Goal: Task Accomplishment & Management: Complete application form

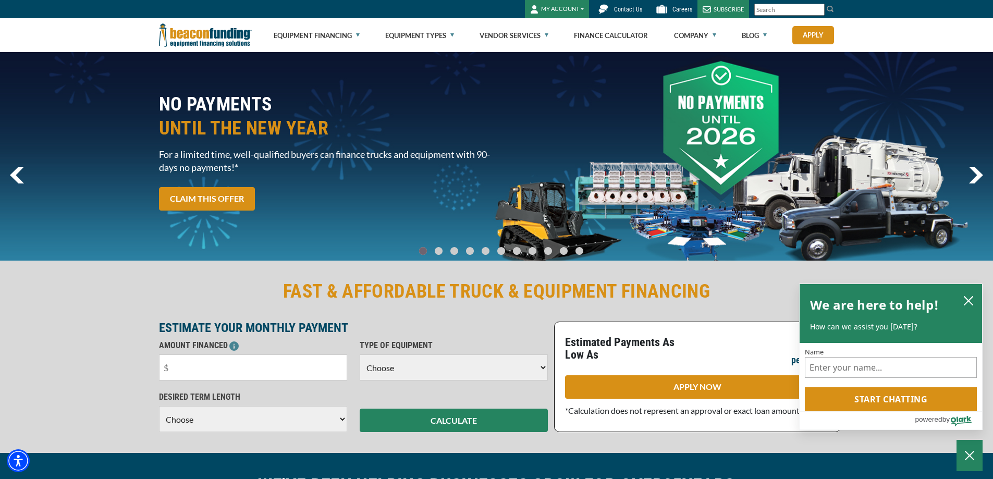
click at [560, 5] on button "MY ACCOUNT" at bounding box center [557, 9] width 64 height 18
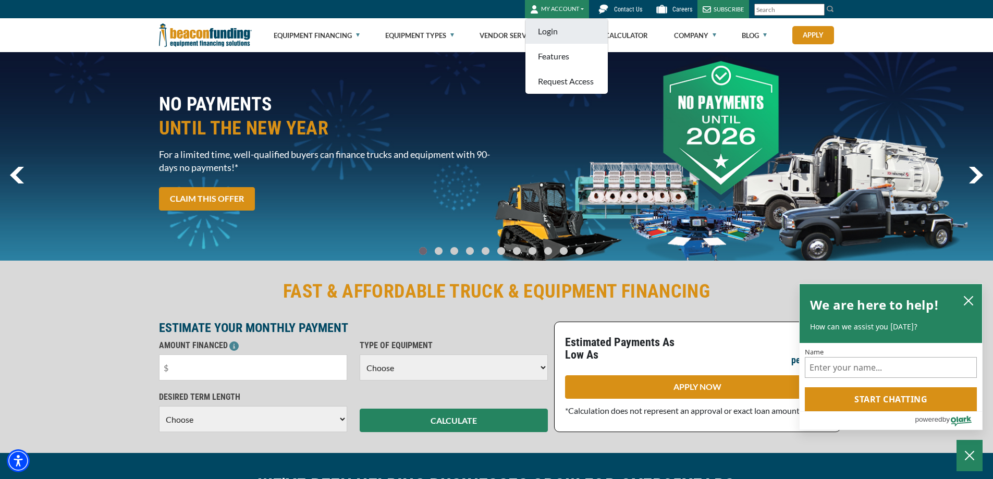
click at [556, 35] on link "Login" at bounding box center [566, 31] width 82 height 25
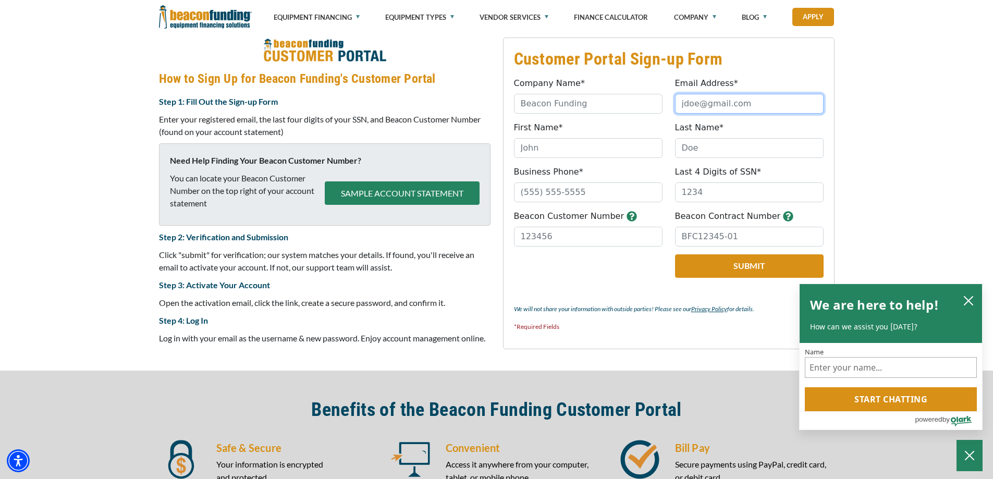
click at [720, 114] on input "Email Address*" at bounding box center [749, 104] width 149 height 20
type input "csemrs@comcast.net"
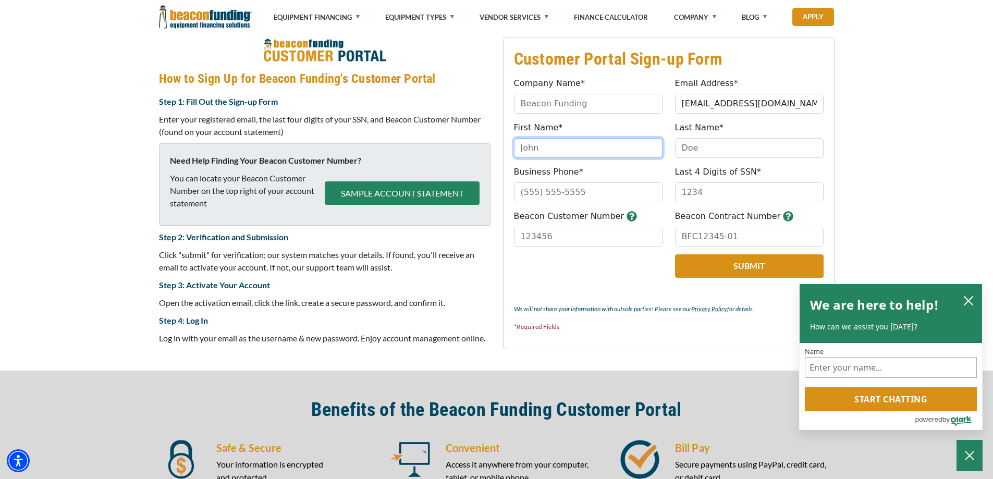
click at [622, 158] on input "First Name*" at bounding box center [588, 148] width 149 height 20
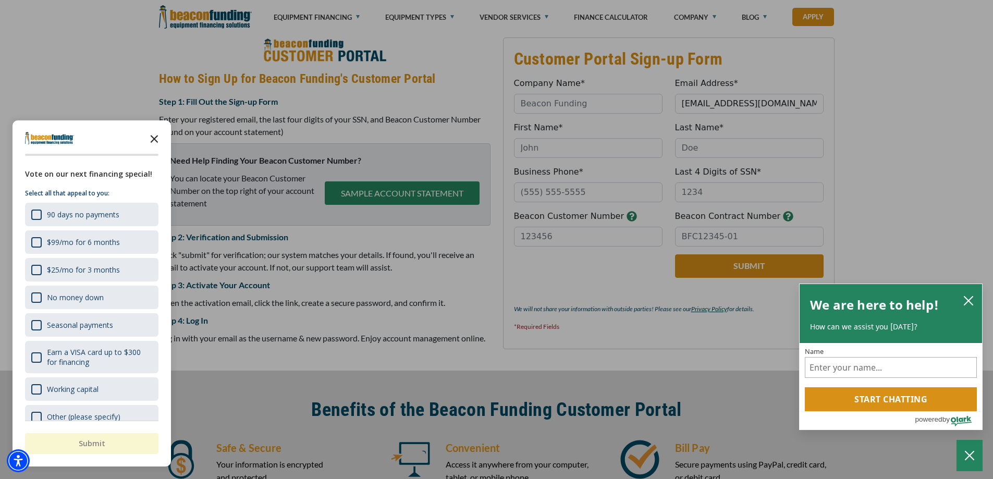
click at [157, 140] on icon "Close the survey" at bounding box center [154, 138] width 21 height 21
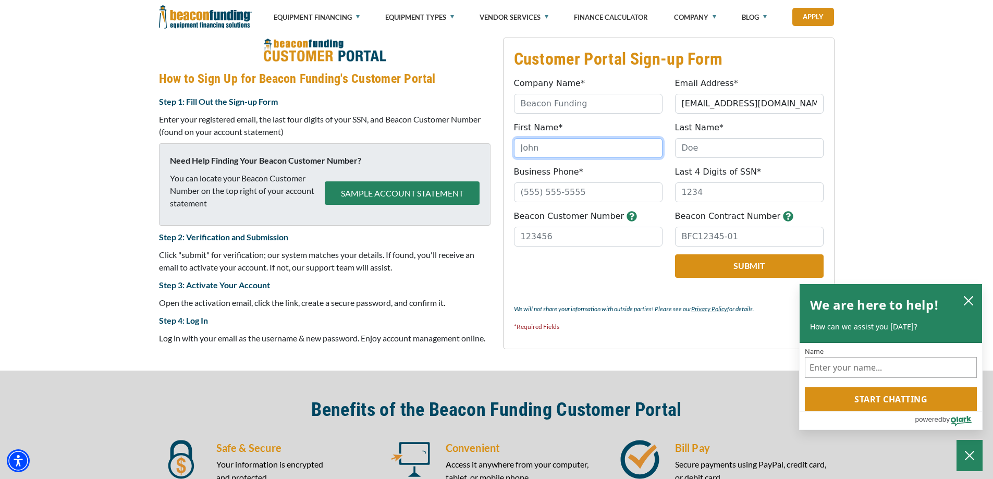
click at [590, 158] on input "First Name*" at bounding box center [588, 148] width 149 height 20
type input "K"
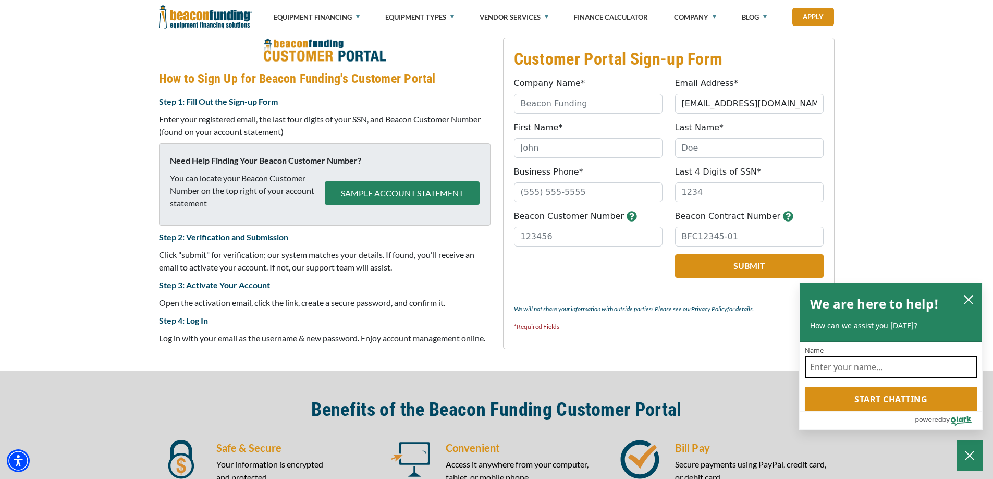
click at [830, 356] on input "Name" at bounding box center [891, 367] width 172 height 22
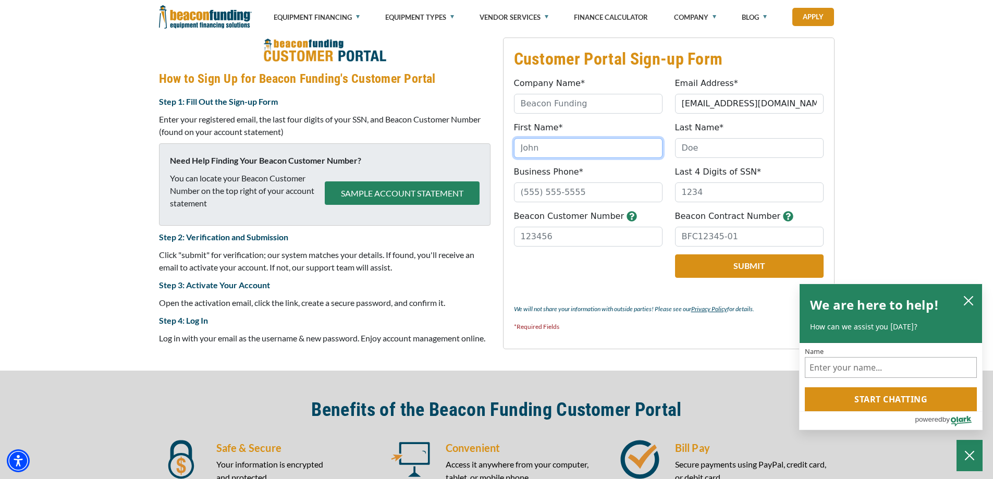
click at [548, 158] on input "First Name*" at bounding box center [588, 148] width 149 height 20
type input "KYE"
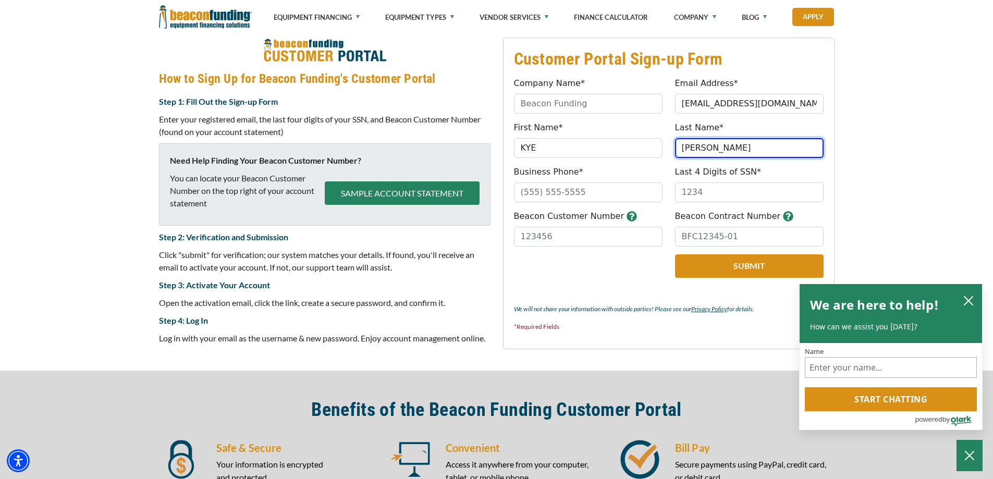
type input "DUDEK"
click at [544, 158] on input "KYE" at bounding box center [588, 148] width 149 height 20
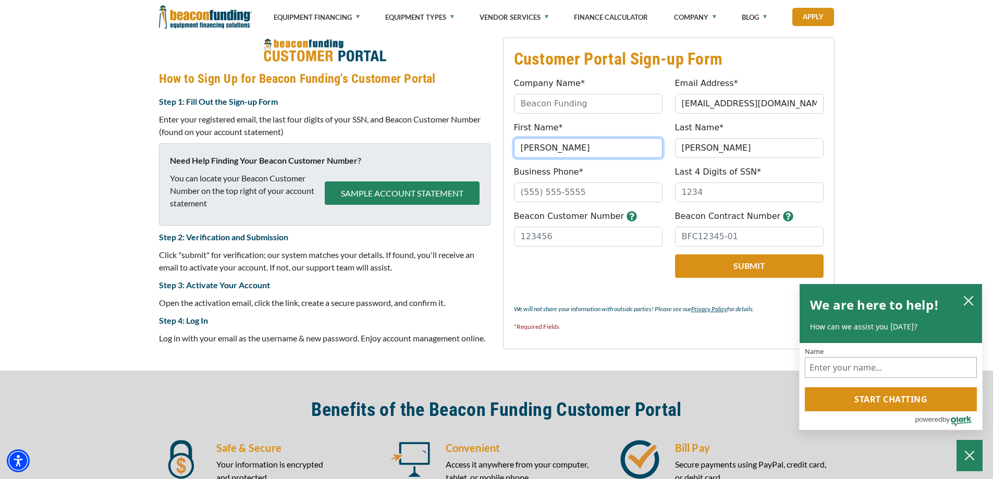
type input "KYLE"
click at [560, 202] on input "Business Phone*" at bounding box center [588, 192] width 149 height 20
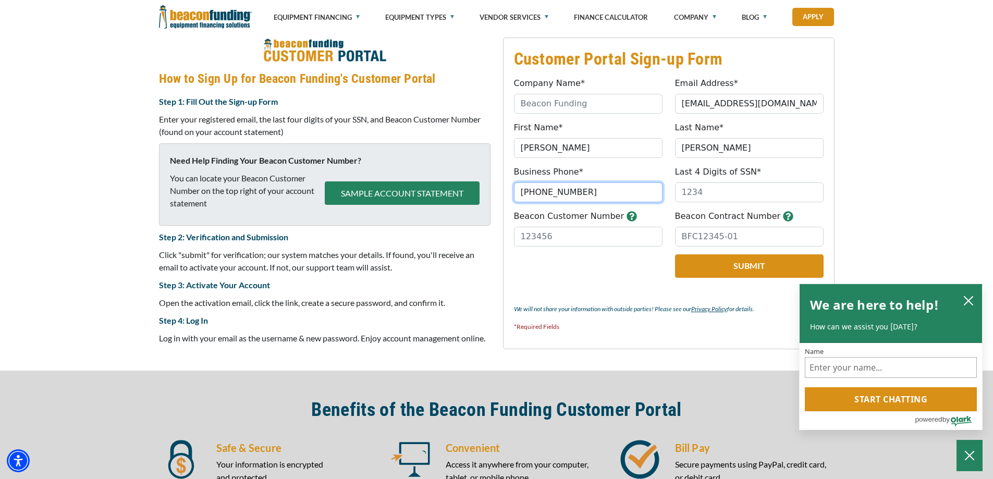
type input "(215) 493-4511"
click at [726, 202] on input "Last 4 Digits of SSN*" at bounding box center [749, 192] width 149 height 20
type input "0651"
click at [625, 223] on label "Beacon Customer Number" at bounding box center [569, 216] width 111 height 13
click at [645, 247] on input "Beacon Customer Number" at bounding box center [588, 237] width 149 height 20
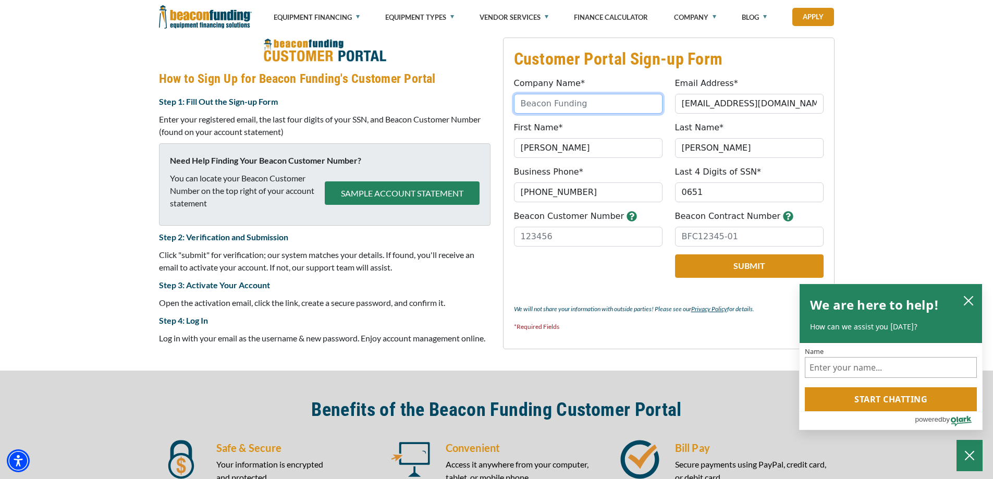
drag, startPoint x: 628, startPoint y: 123, endPoint x: 521, endPoint y: 125, distance: 106.9
click at [521, 114] on input "Company Name*" at bounding box center [588, 104] width 149 height 20
type input "CREATIVE SCREEN PRINTING and EMBROIDERY LLC"
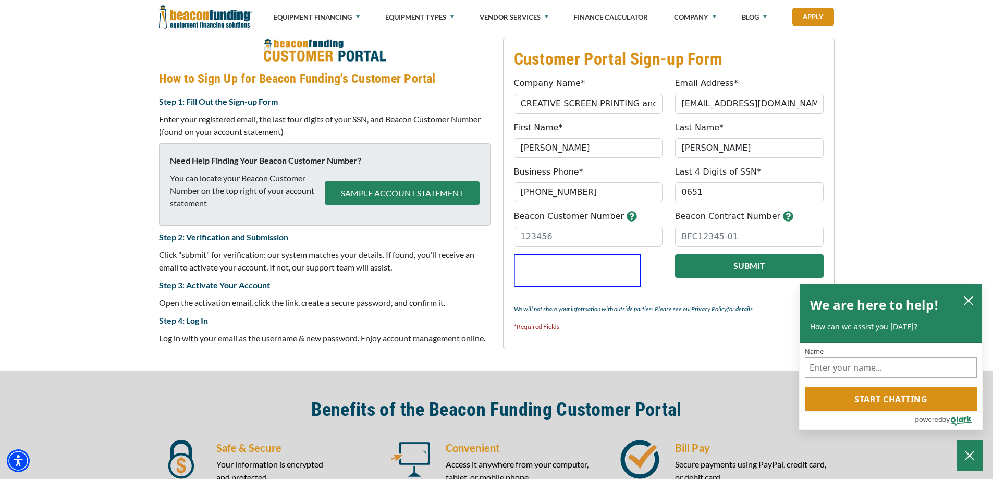
click at [732, 278] on button "Submit" at bounding box center [749, 265] width 149 height 23
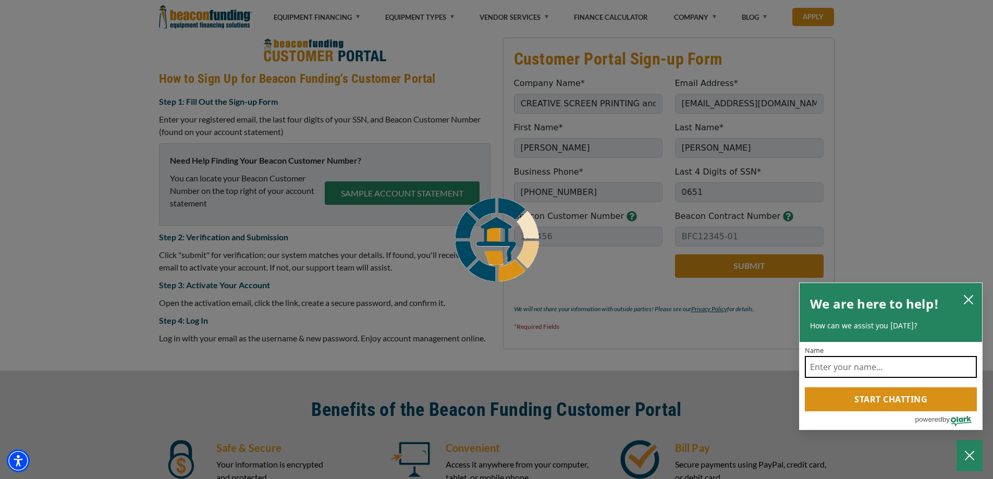
click at [852, 358] on input "Name" at bounding box center [891, 367] width 172 height 22
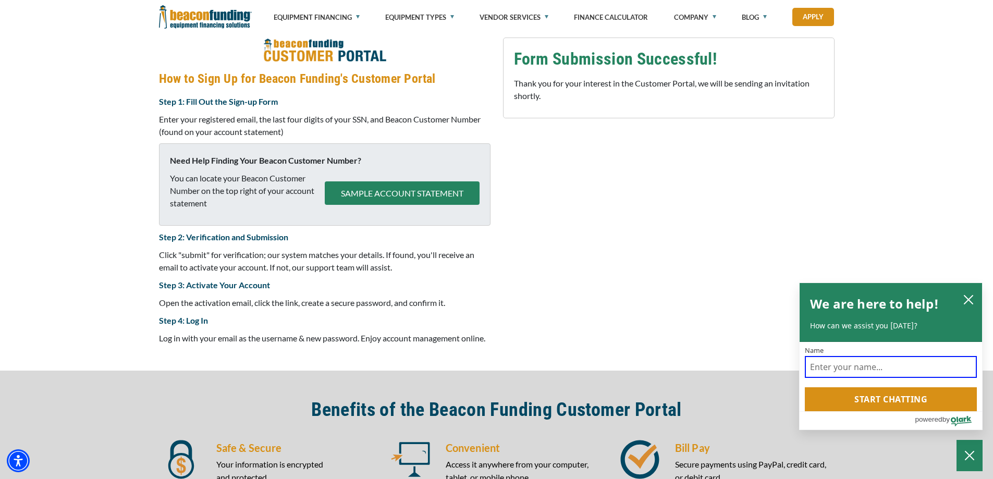
drag, startPoint x: 852, startPoint y: 358, endPoint x: 845, endPoint y: 364, distance: 9.6
click at [845, 364] on input "Name" at bounding box center [891, 367] width 172 height 22
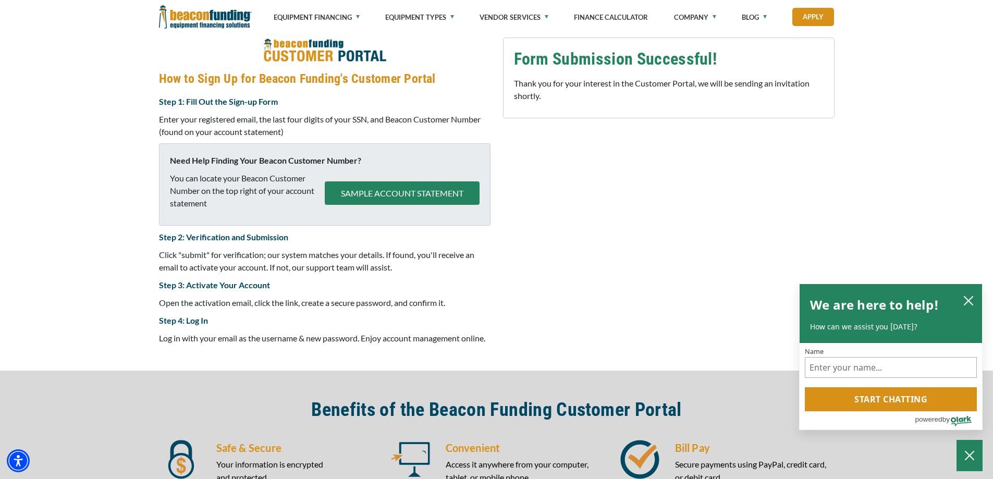
click at [529, 149] on div "Customer Portal Sign-up Form Company Name* CREATIVE SCREEN PRINTING and EMBROID…" at bounding box center [669, 194] width 344 height 312
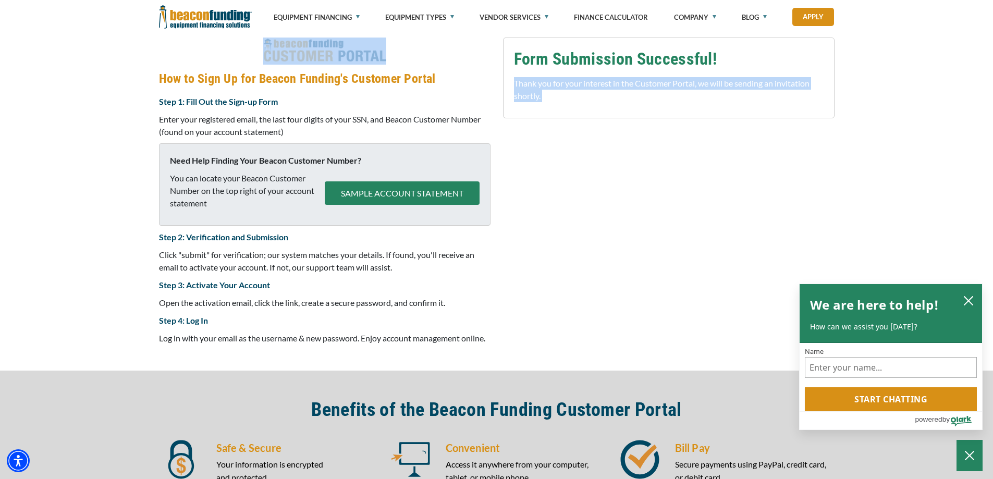
click at [529, 149] on div "Customer Portal Sign-up Form Company Name* CREATIVE SCREEN PRINTING and EMBROID…" at bounding box center [669, 194] width 344 height 312
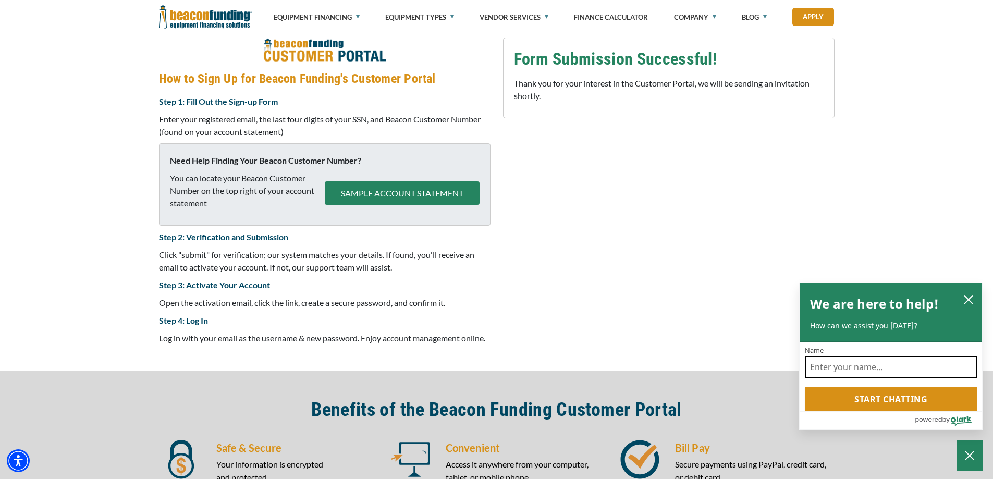
click at [833, 356] on input "Name" at bounding box center [891, 367] width 172 height 22
type input "KYLE"
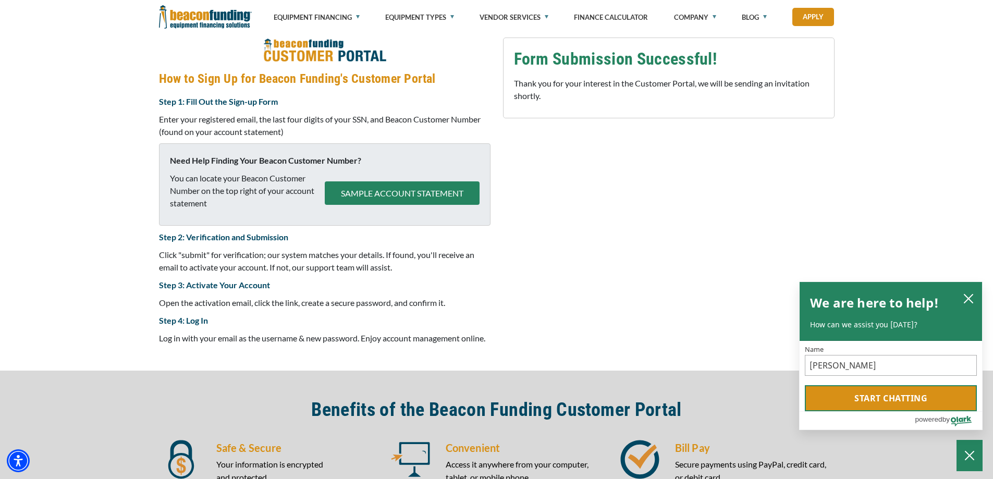
click at [915, 401] on button "Start chatting" at bounding box center [891, 398] width 172 height 26
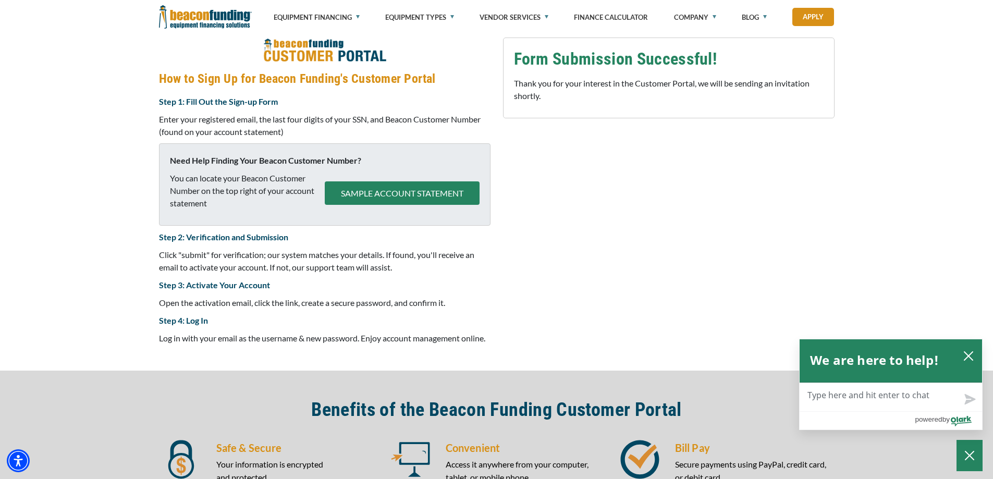
click at [852, 398] on textarea "Live Chat Now" at bounding box center [891, 397] width 182 height 28
type textarea "N"
type textarea "NE"
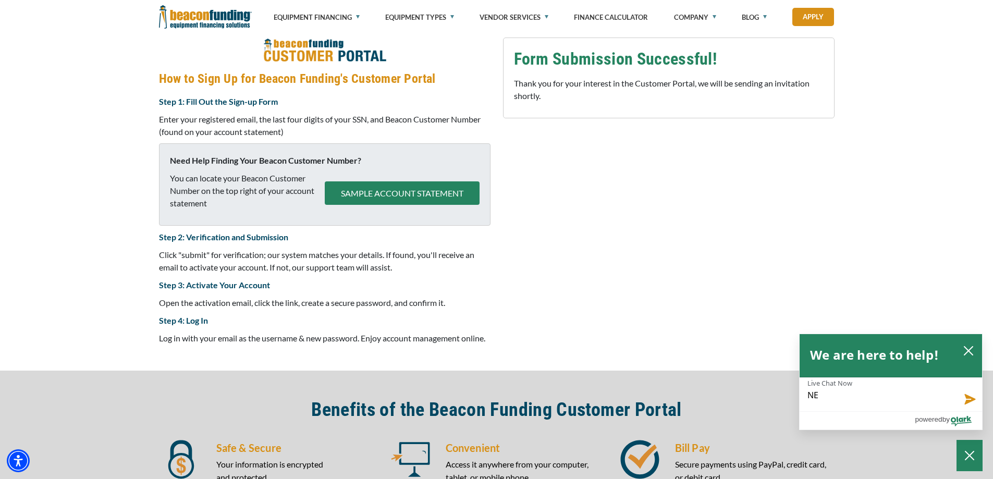
type textarea "NEE"
type textarea "NEED"
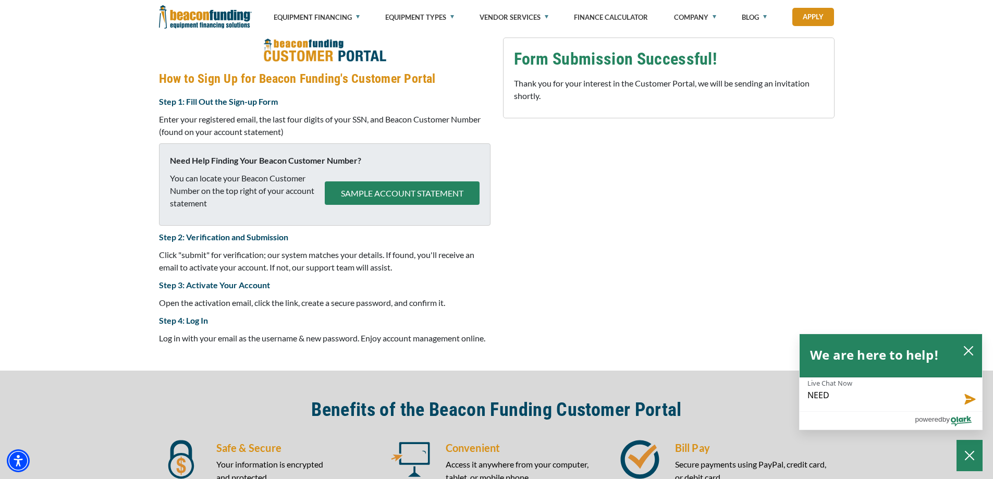
type textarea "NEED"
type textarea "NEED A"
type textarea "NEED AC"
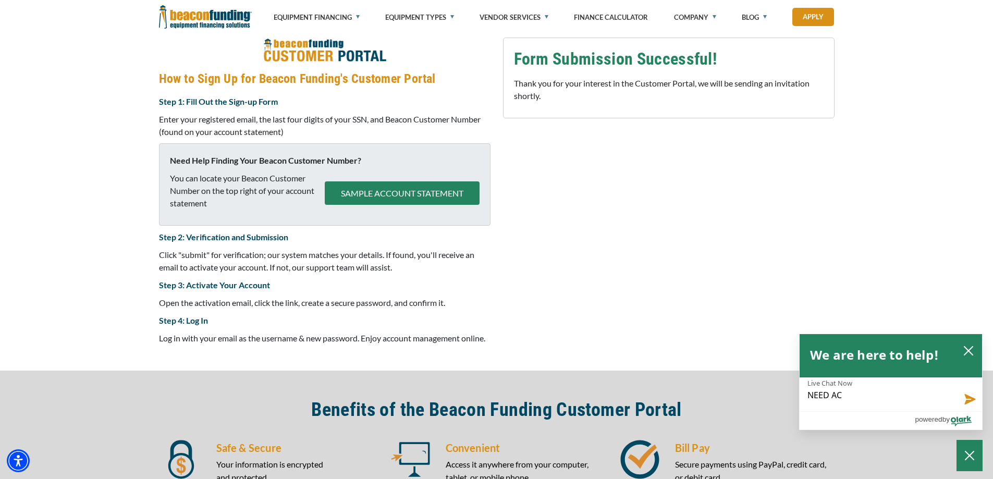
type textarea "NEED ACC"
type textarea "NEED ACCE"
type textarea "NEED ACCES"
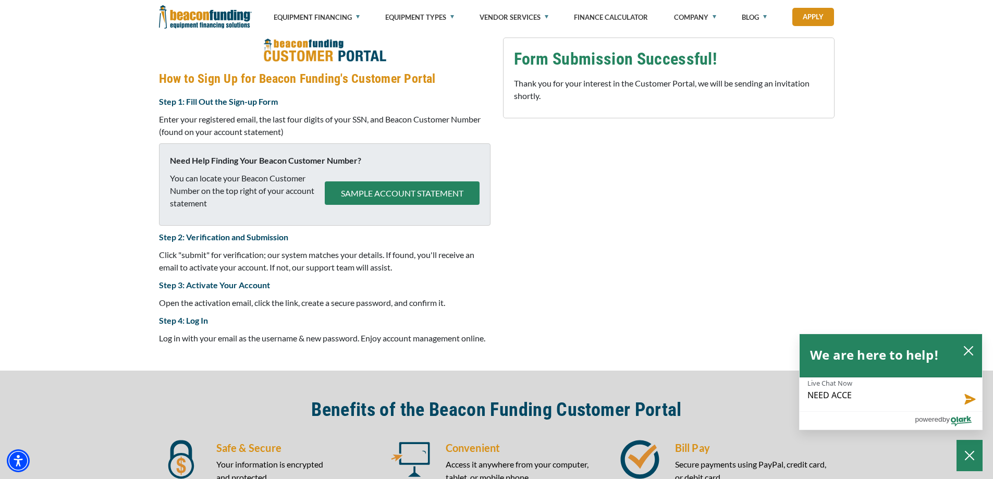
type textarea "NEED ACCES"
type textarea "NEED ACCESS"
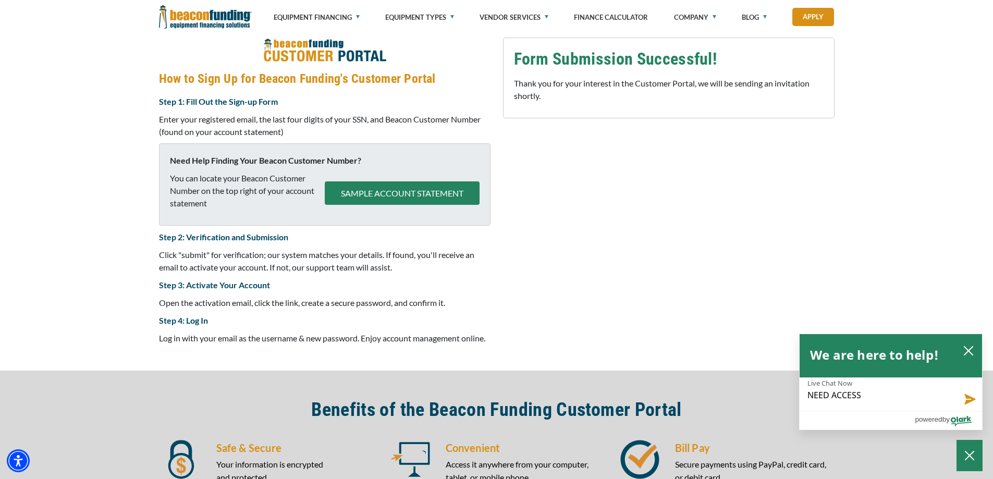
type textarea "NEED ACCESS T"
type textarea "NEED ACCESS TO"
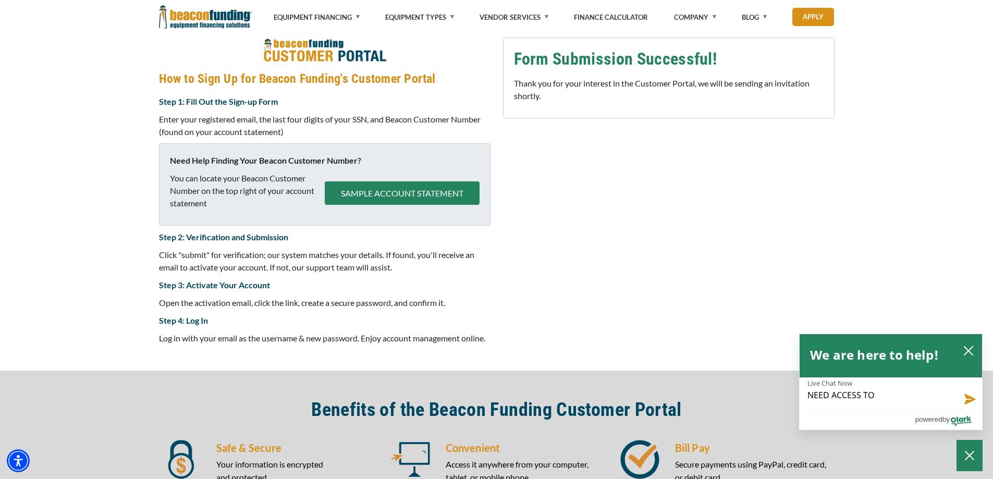
type textarea "NEED ACCESS TO"
type textarea "NEED ACCESS TO M"
type textarea "NEED ACCESS TO MY"
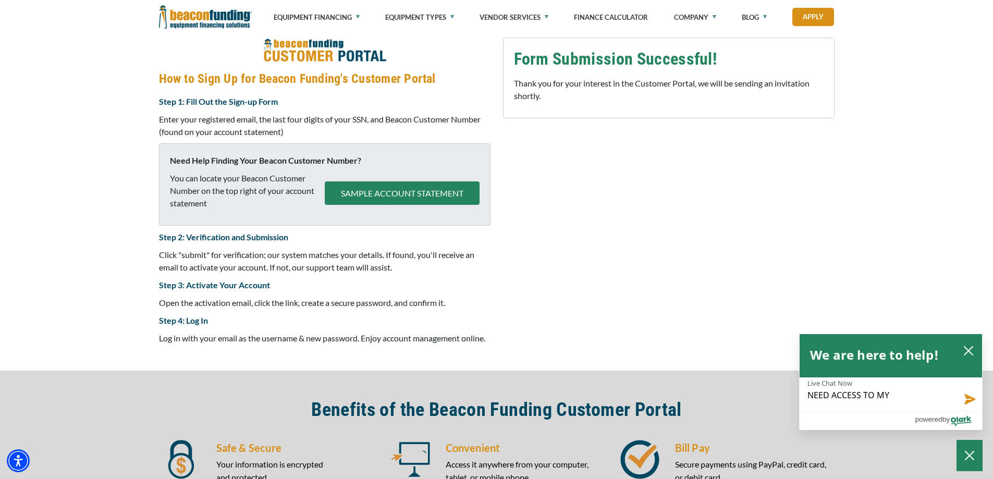
type textarea "NEED ACCESS TO MY"
type textarea "NEED ACCESS TO MY 2"
type textarea "NEED ACCESS TO MY 20"
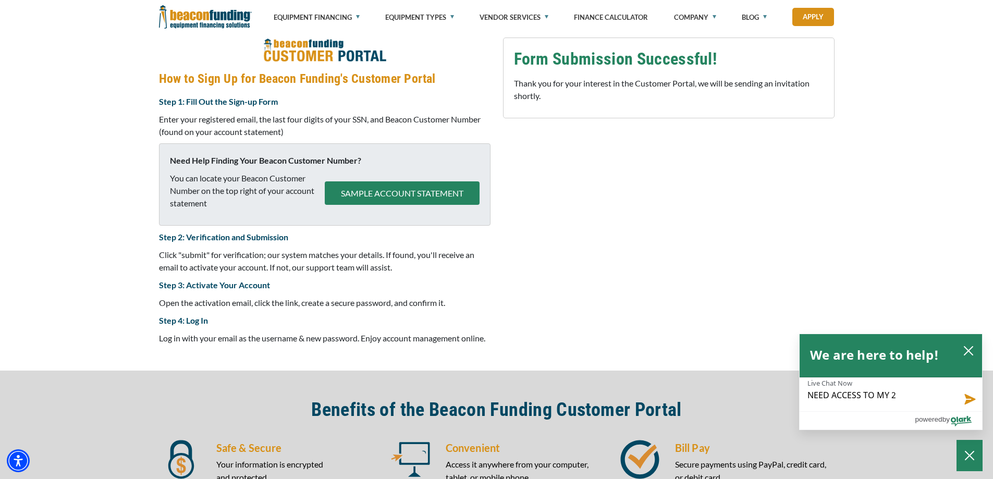
type textarea "NEED ACCESS TO MY 20"
type textarea "NEED ACCESS TO MY 202"
type textarea "NEED ACCESS TO MY 2024"
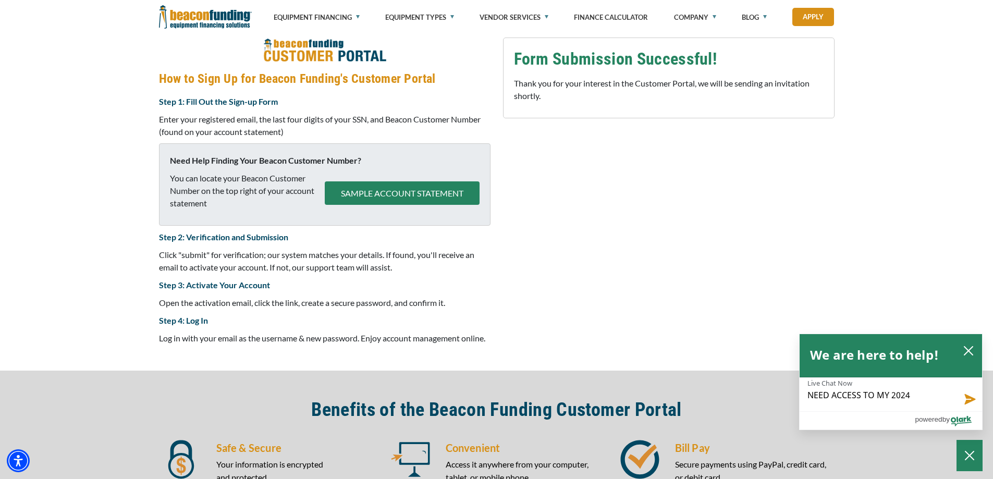
type textarea "NEED ACCESS TO MY 2024"
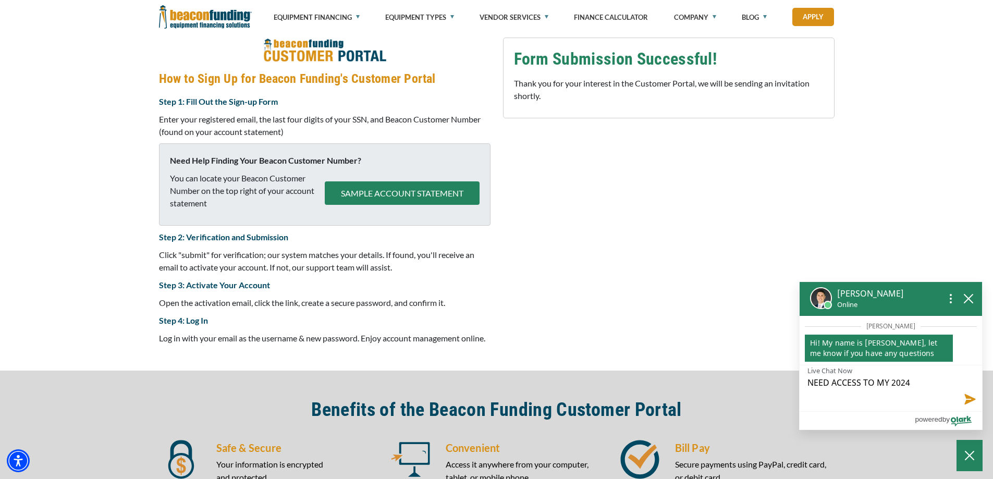
type textarea "NEED ACCESS TO MY 2024 F"
type textarea "NEED ACCESS TO MY 2024 FI"
type textarea "NEED ACCESS TO MY 2024 FIN"
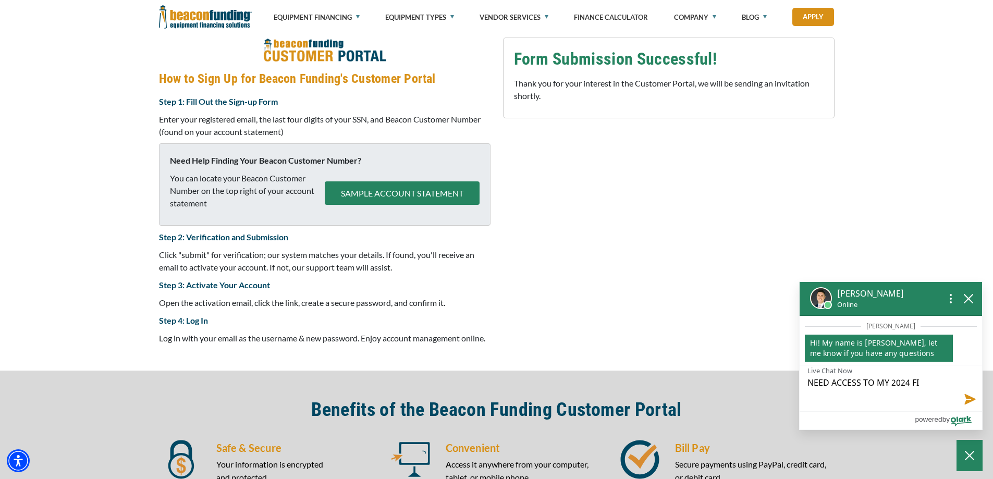
type textarea "NEED ACCESS TO MY 2024 FIN"
type textarea "NEED ACCESS TO MY 2024 FINA"
type textarea "NEED ACCESS TO MY 2024 FINAN"
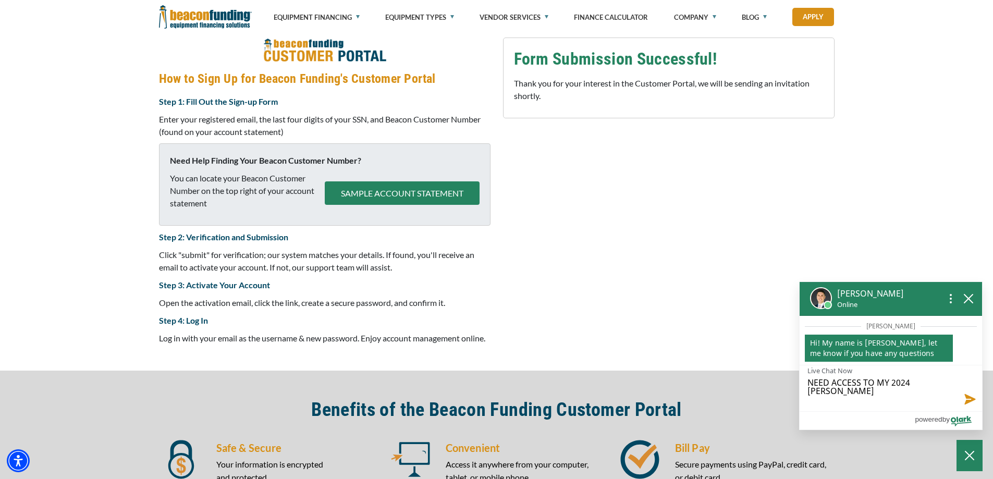
type textarea "NEED ACCESS TO MY 2024 FINANC"
type textarea "NEED ACCESS TO MY 2024 FINANCI"
type textarea "NEED ACCESS TO MY 2024 FINANCIA"
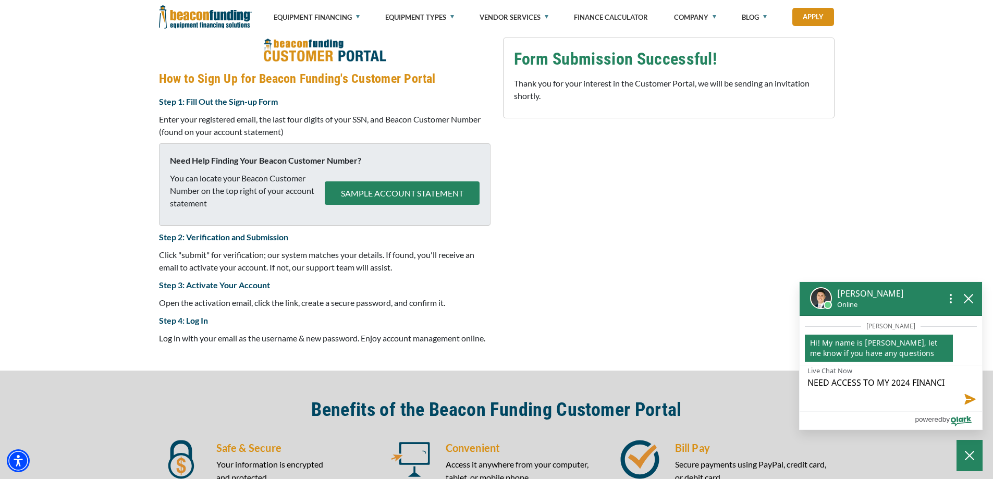
type textarea "NEED ACCESS TO MY 2024 FINANCIA"
type textarea "NEED ACCESS TO MY 2024 FINANCIAL"
type textarea "NEED ACCESS TO MY 2024 FINANCIALL"
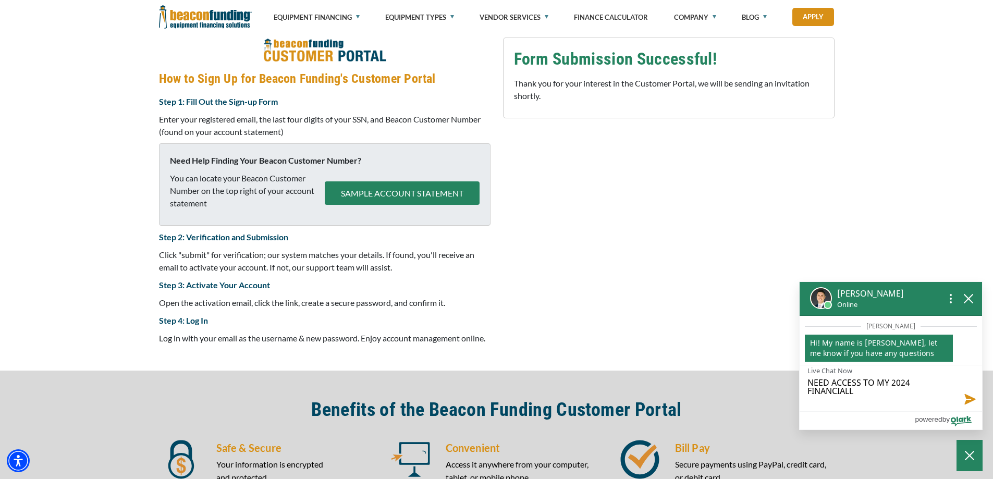
type textarea "NEED ACCESS TO MY 2024 FINANCIALL"
type textarea "NEED ACCESS TO MY 2024 FINANCIAL"
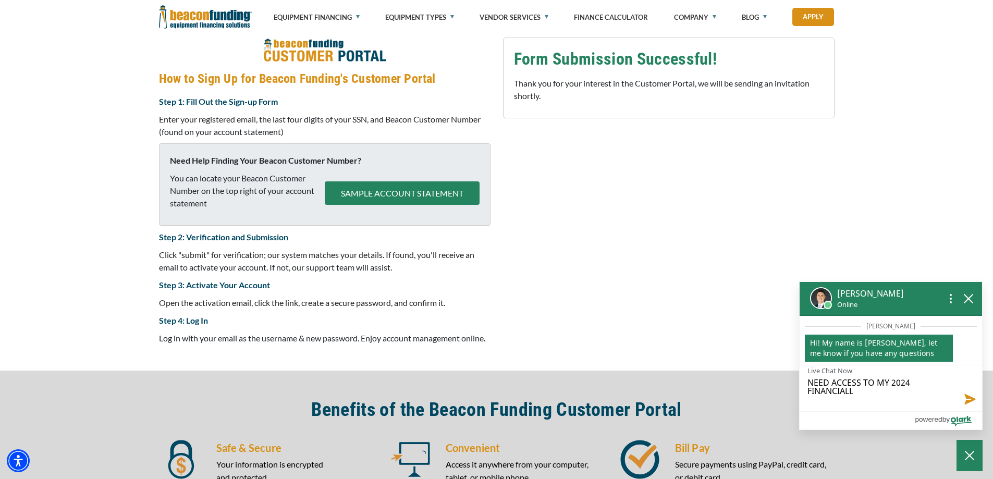
type textarea "NEED ACCESS TO MY 2024 FINANCIAL"
type textarea "NEED ACCESS TO MY 2024 FINANCIALS"
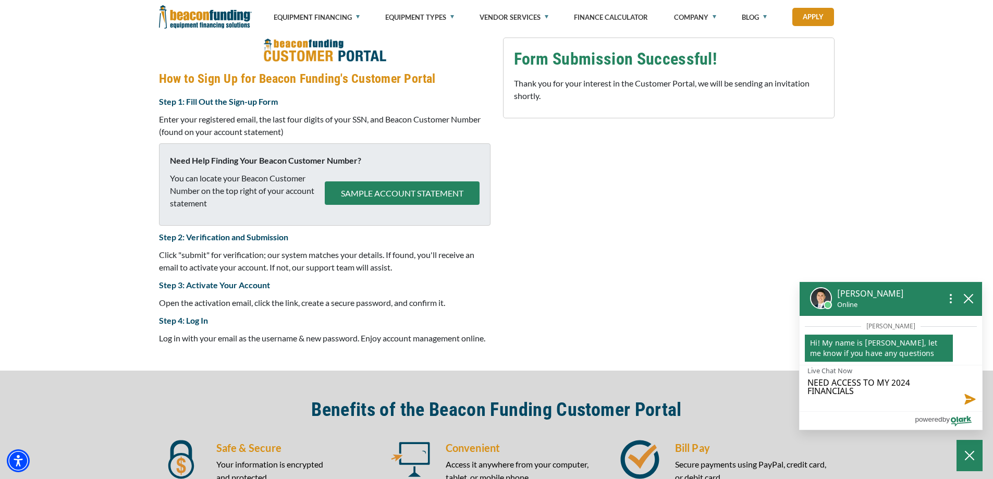
type textarea "NEED ACCESS TO MY 2024 FINANCIALS F"
type textarea "NEED ACCESS TO MY 2024 FINANCIALS FO"
type textarea "NEED ACCESS TO MY 2024 FINANCIALS FOR"
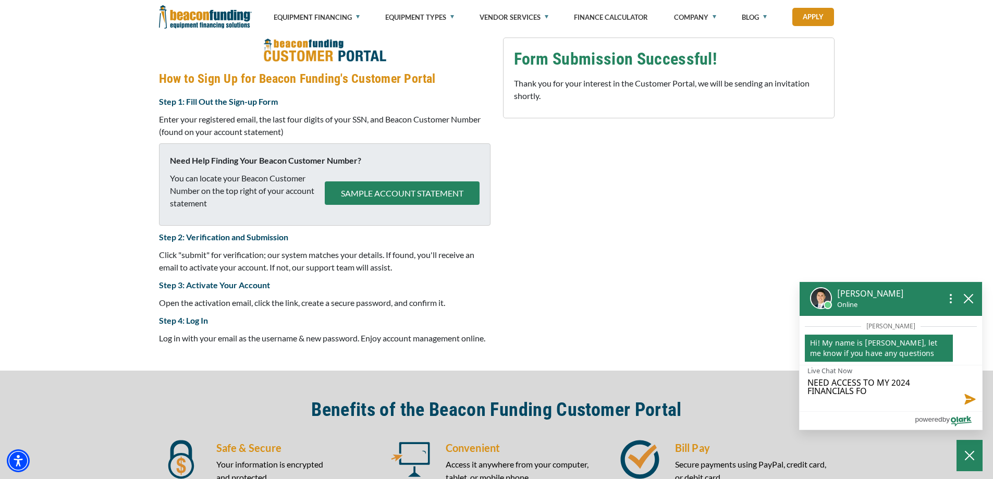
type textarea "NEED ACCESS TO MY 2024 FINANCIALS FOR"
type textarea "NEED ACCESS TO MY 2024 FINANCIALS FOR T"
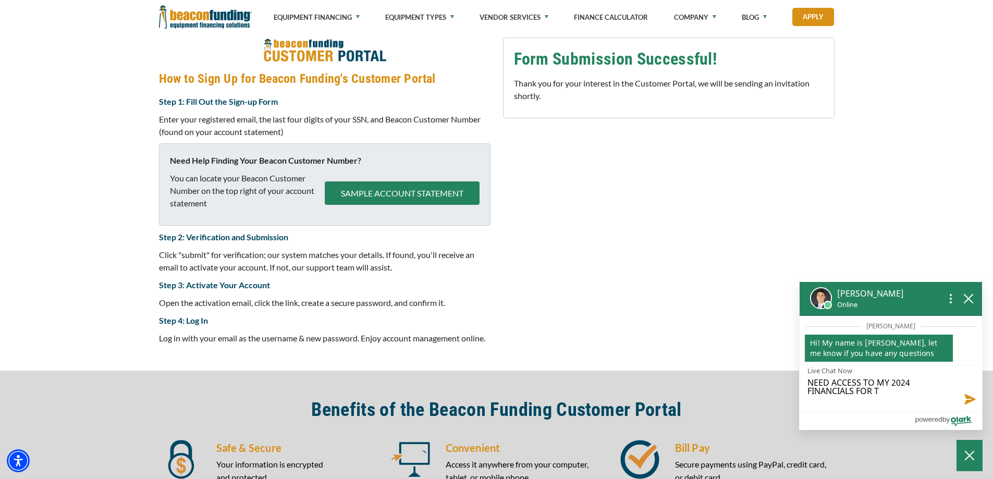
type textarea "NEED ACCESS TO MY 2024 FINANCIALS FOR TA"
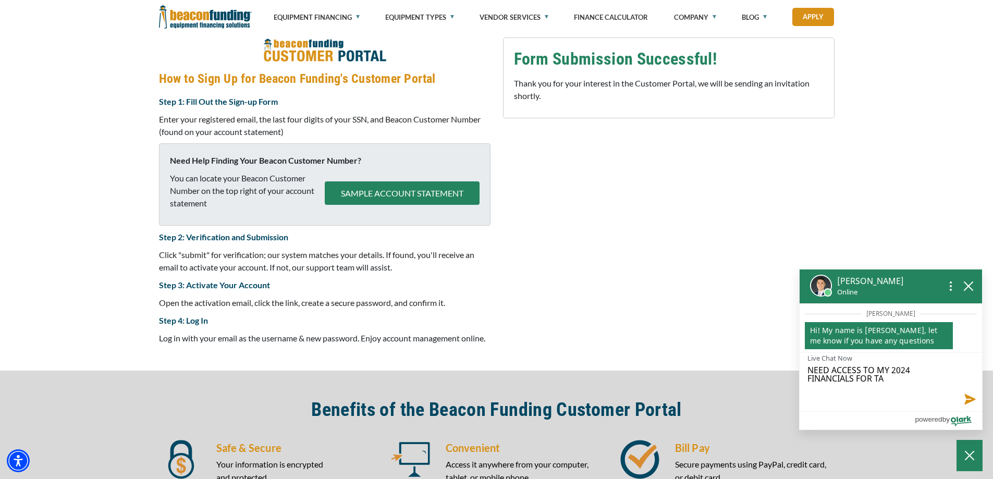
type textarea "NEED ACCESS TO MY 2024 FINANCIALS FOR TAX"
type textarea "NEED ACCESS TO MY 2024 FINANCIALS FOR TAXE"
type textarea "NEED ACCESS TO MY 2024 FINANCIALS FOR TAXES"
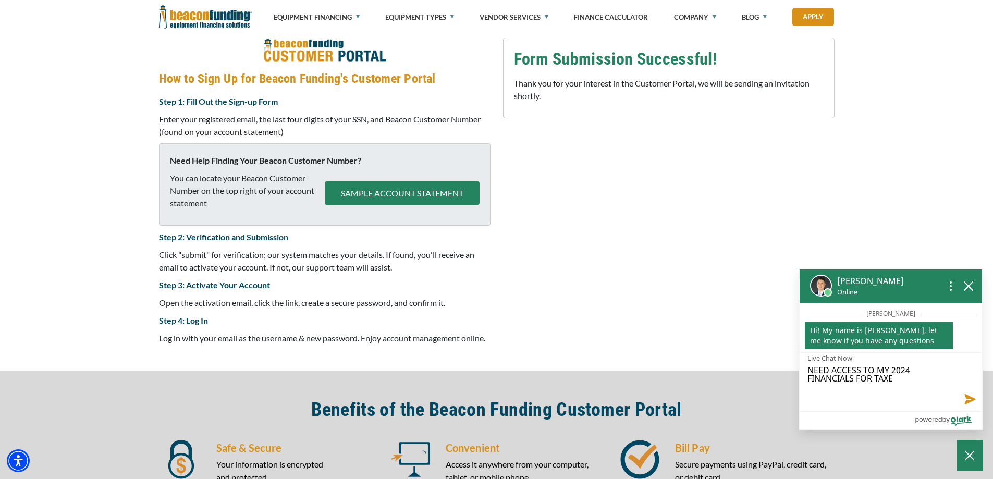
type textarea "NEED ACCESS TO MY 2024 FINANCIALS FOR TAXES"
type textarea "NEED ACCESS TO MY 2024 FINANCIALS FOR TAXES /"
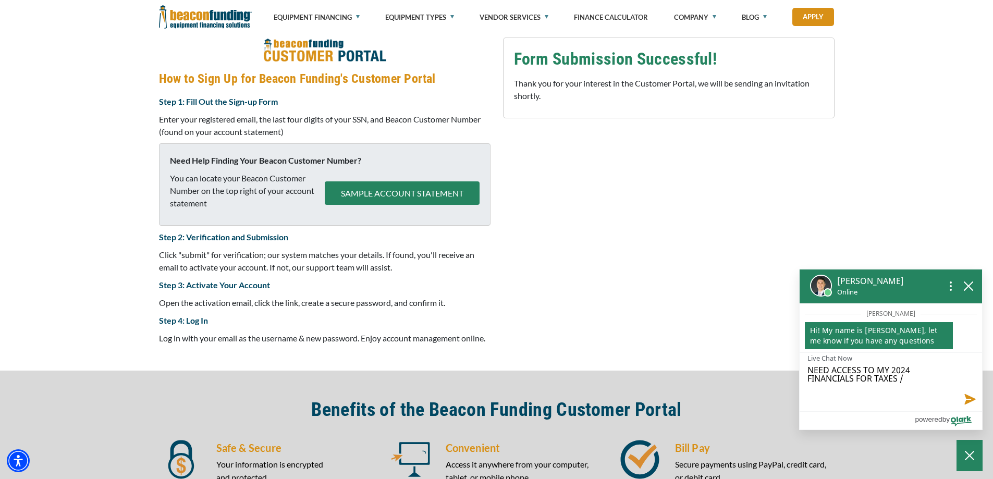
type textarea "NEED ACCESS TO MY 2024 FINANCIALS FOR TAXES /"
type textarea "NEED ACCESS TO MY 2024 FINANCIALS FOR TAXES / I"
type textarea "NEED ACCESS TO MY 2024 FINANCIALS FOR TAXES / IN"
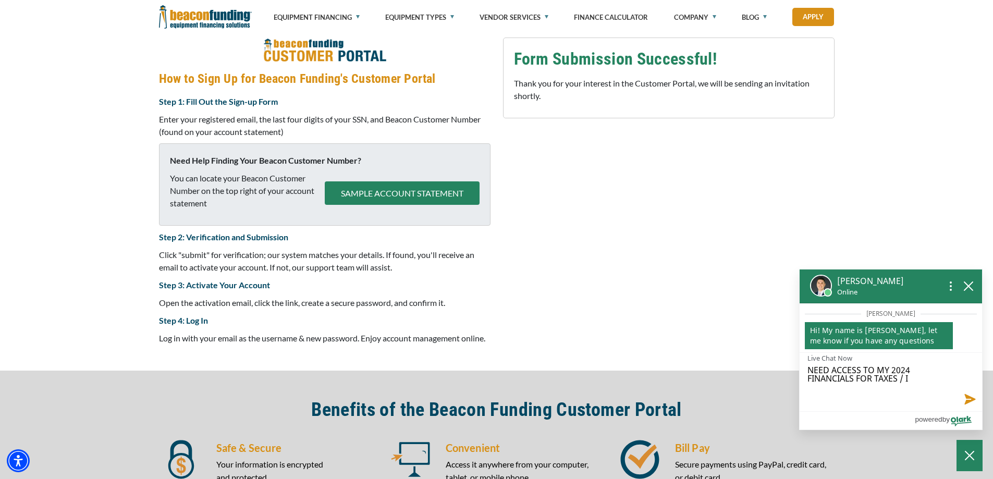
type textarea "NEED ACCESS TO MY 2024 FINANCIALS FOR TAXES / IN"
type textarea "NEED ACCESS TO MY 2024 FINANCIALS FOR TAXES / INT"
type textarea "NEED ACCESS TO MY 2024 FINANCIALS FOR TAXES / INTE"
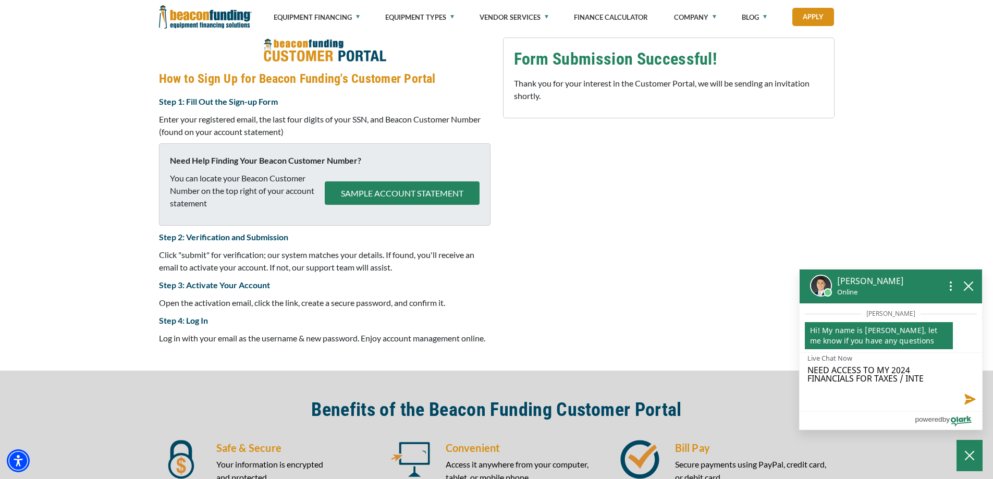
type textarea "NEED ACCESS TO MY 2024 FINANCIALS FOR TAXES / INTER"
type textarea "NEED ACCESS TO MY 2024 FINANCIALS FOR TAXES / INTERE"
type textarea "NEED ACCESS TO MY 2024 FINANCIALS FOR TAXES / INTERES"
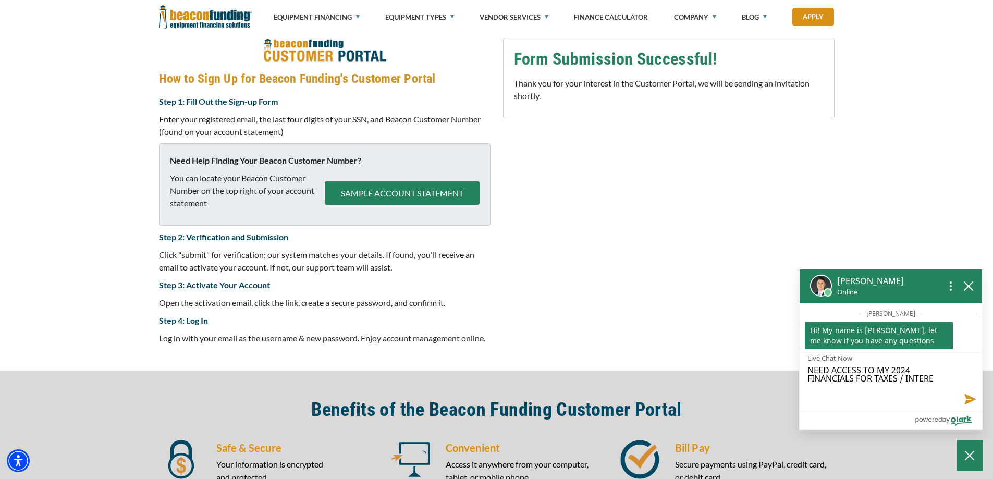
type textarea "NEED ACCESS TO MY 2024 FINANCIALS FOR TAXES / INTERES"
type textarea "NEED ACCESS TO MY 2024 FINANCIALS FOR TAXES / INTEREST"
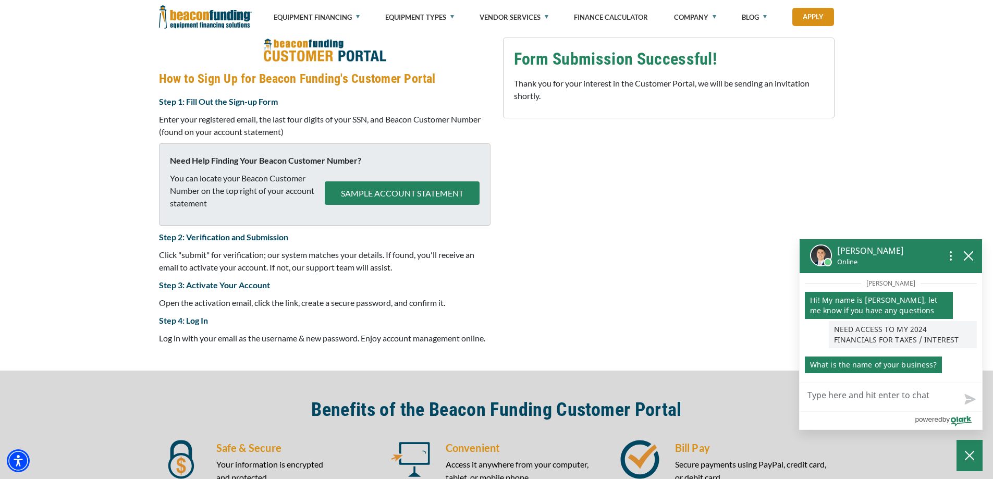
type textarea "C"
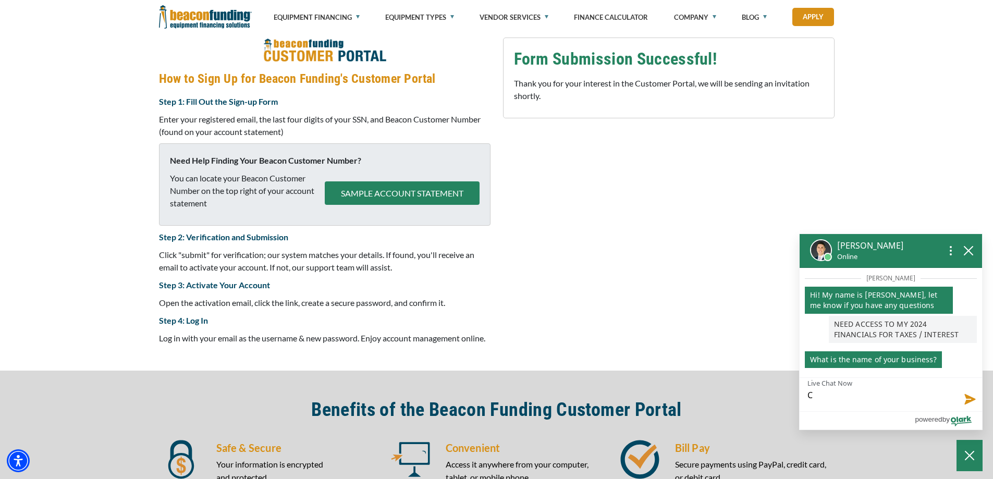
type textarea "CR"
type textarea "CRE"
type textarea "CREA"
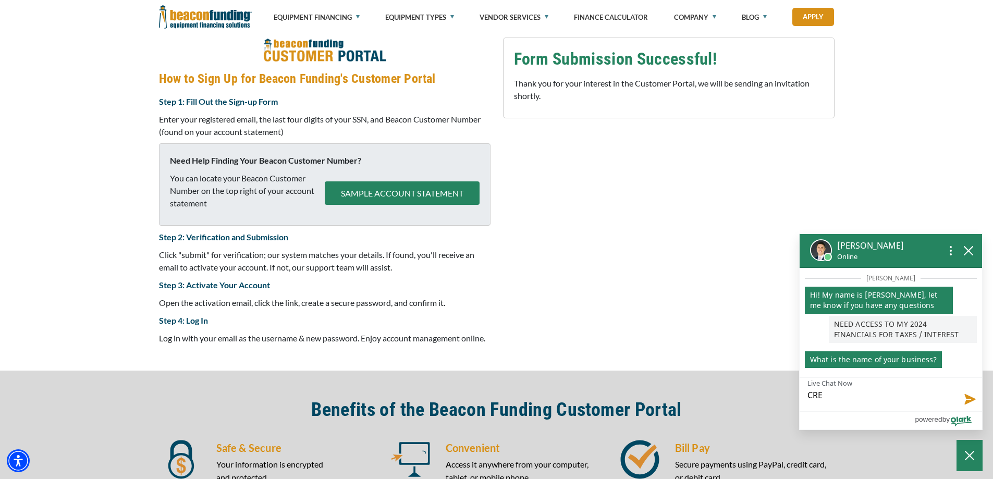
type textarea "CREA"
type textarea "CREAT"
type textarea "CREATI"
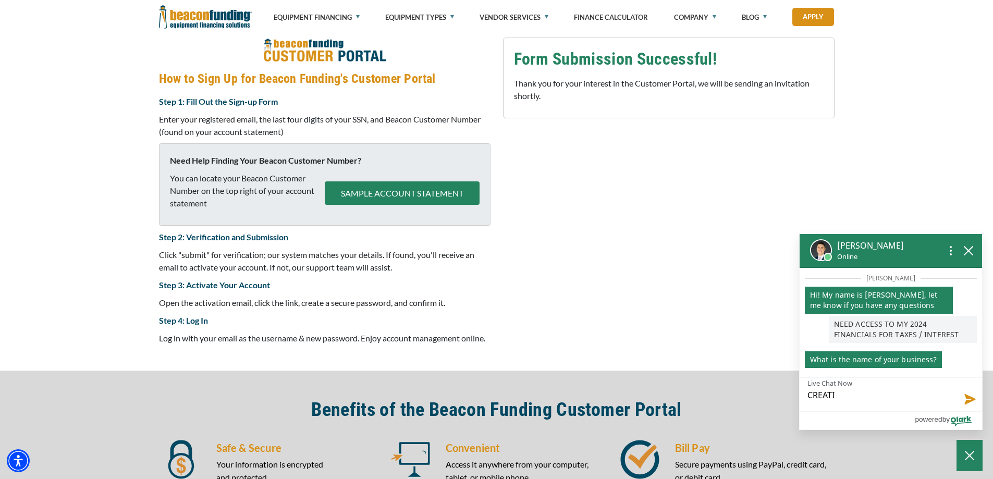
type textarea "CREATIV"
type textarea "CREATIVE"
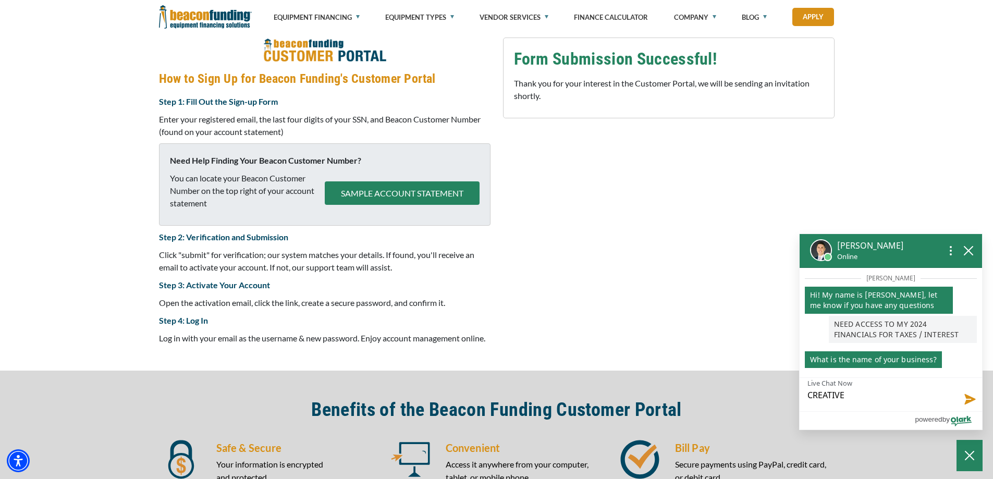
type textarea "CREATIVE"
type textarea "CREATIVE S"
type textarea "CREATIVE SC"
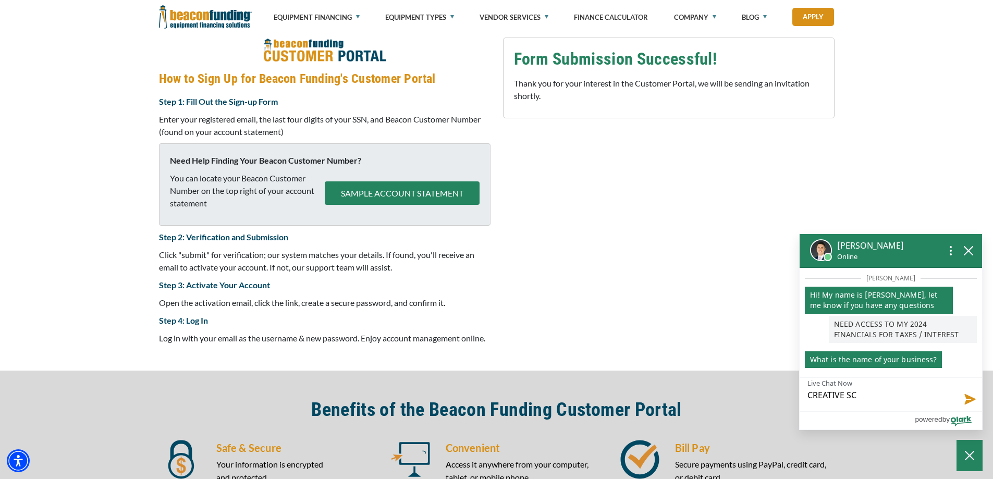
type textarea "CREATIVE SCR"
type textarea "CREATIVE SCRE"
type textarea "CREATIVE SCREE"
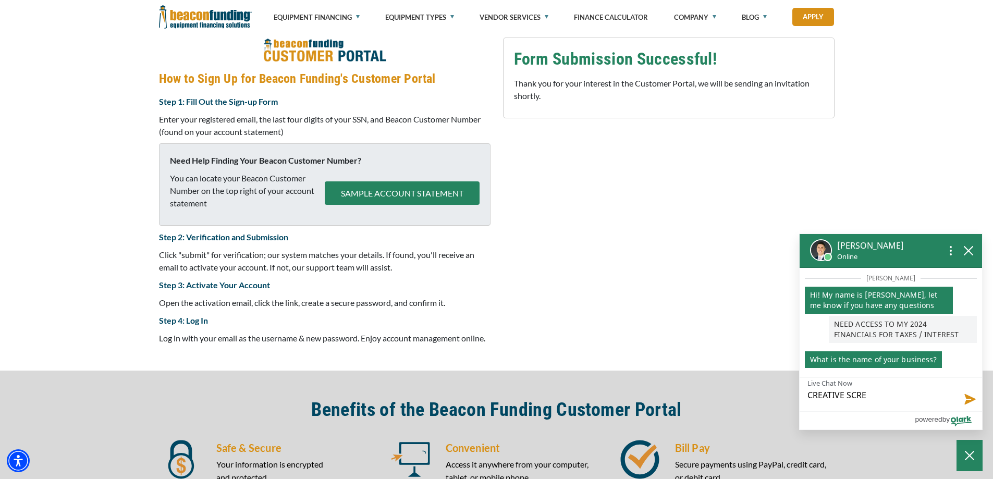
type textarea "CREATIVE SCREE"
type textarea "CREATIVE SCREEN"
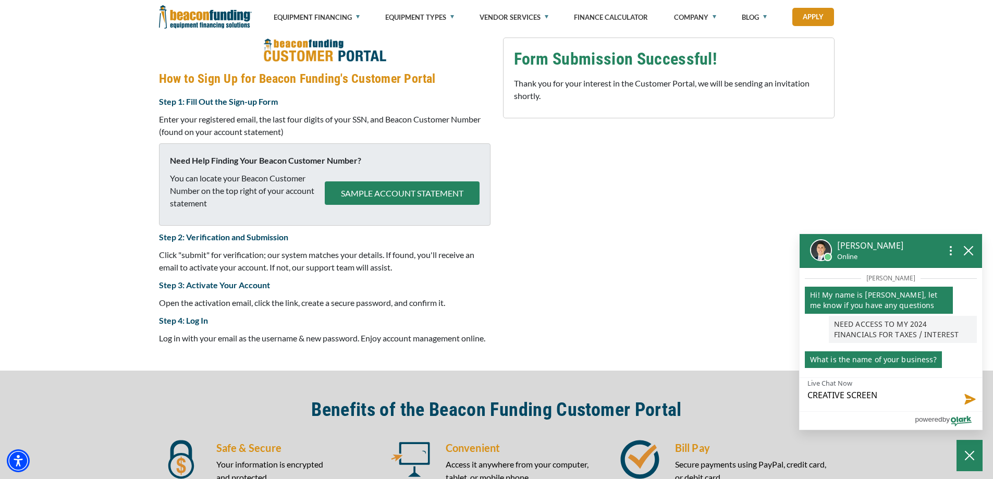
type textarea "CREATIVE SCREEN P"
type textarea "CREATIVE SCREEN PR"
type textarea "CREATIVE SCREEN PRI"
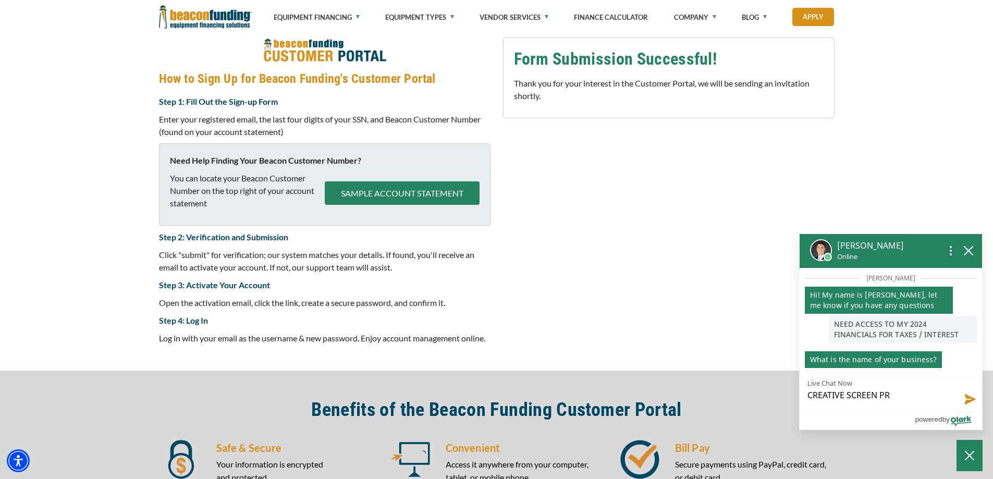
type textarea "CREATIVE SCREEN PRI"
type textarea "CREATIVE SCREEN PRIN"
type textarea "CREATIVE SCREEN PRINT"
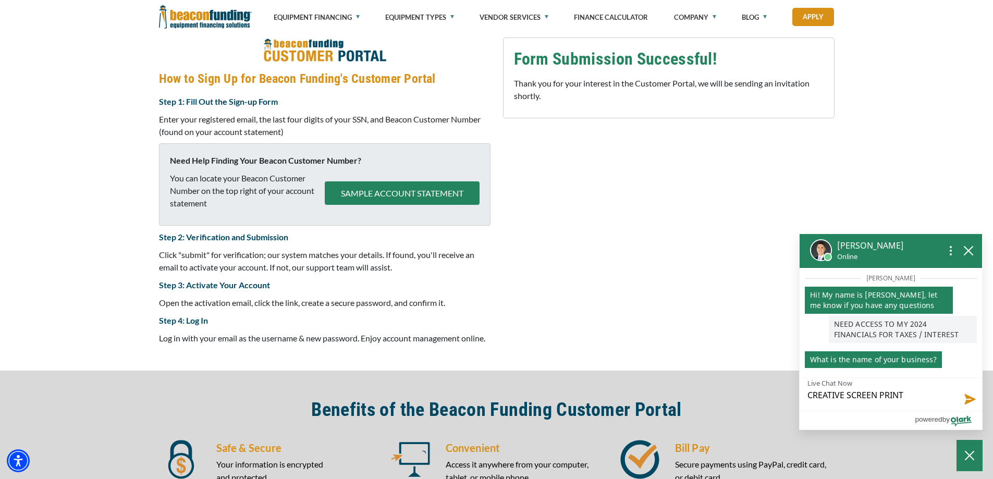
type textarea "CREATIVE SCREEN PRINTI"
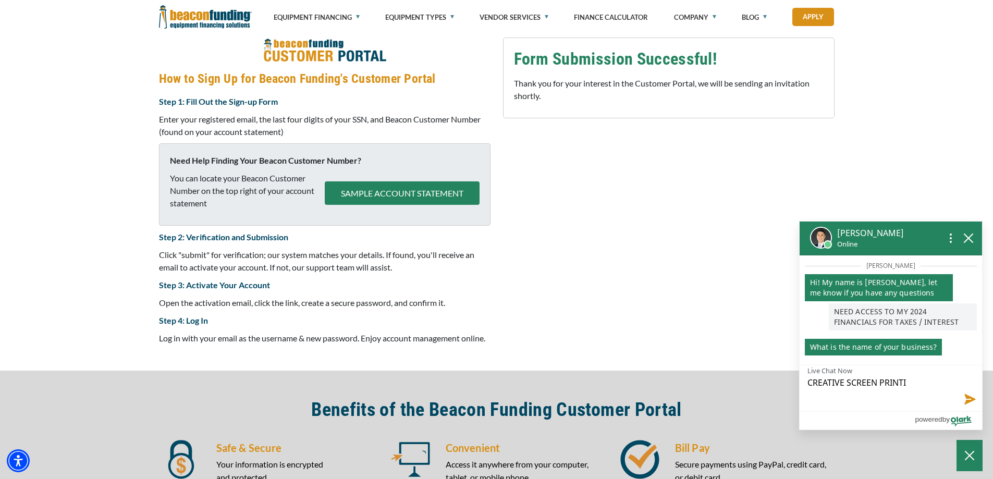
type textarea "CREATIVE SCREEN PRINTIN"
type textarea "CREATIVE SCREEN PRINTING"
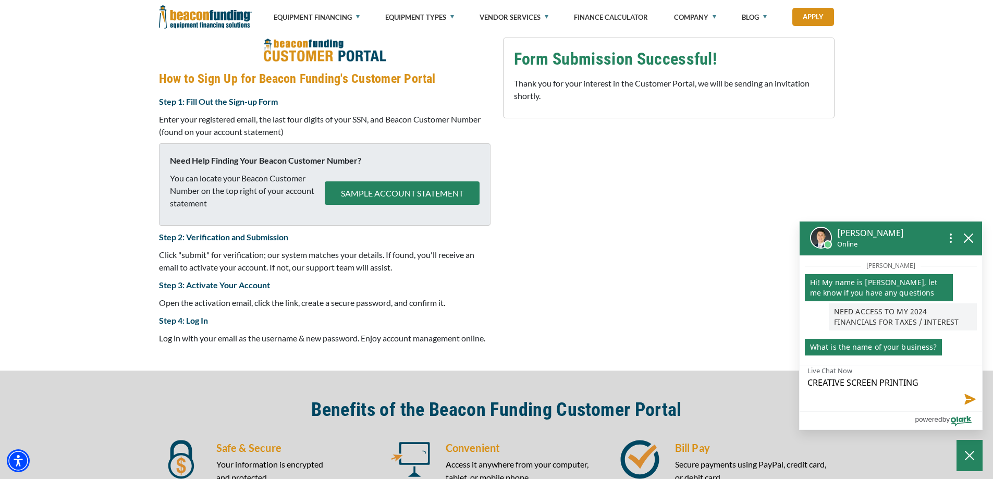
type textarea "CREATIVE SCREEN PRINTING"
type textarea "CREATIVE SCREEN PRINTING &"
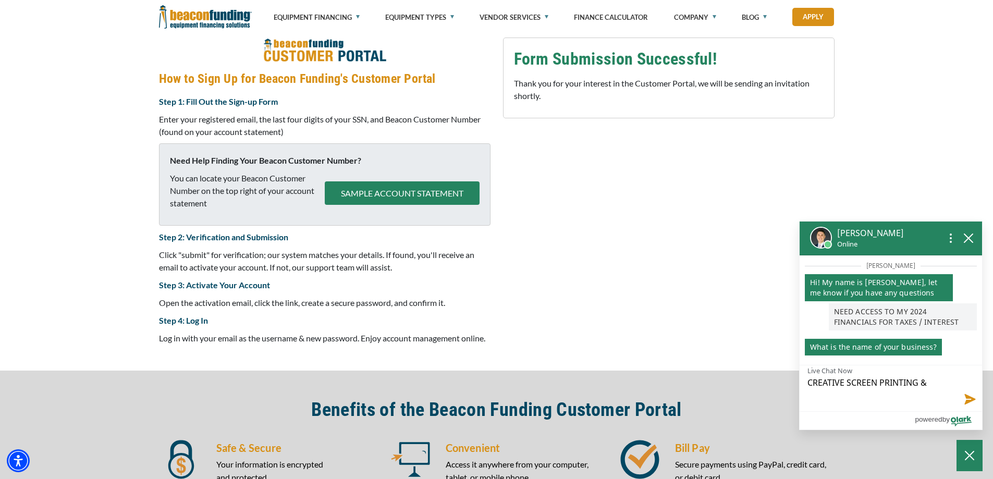
type textarea "CREATIVE SCREEN PRINTING &"
type textarea "CREATIVE SCREEN PRINTING & E"
type textarea "CREATIVE SCREEN PRINTING & EM"
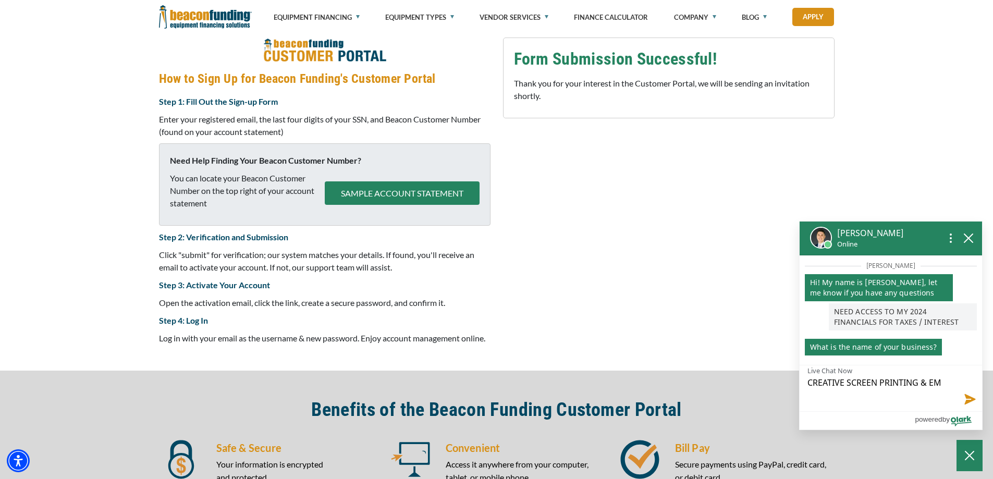
type textarea "CREATIVE SCREEN PRINTING & EMB"
type textarea "CREATIVE SCREEN PRINTING & EMBR"
type textarea "CREATIVE SCREEN PRINTING & EMBRO"
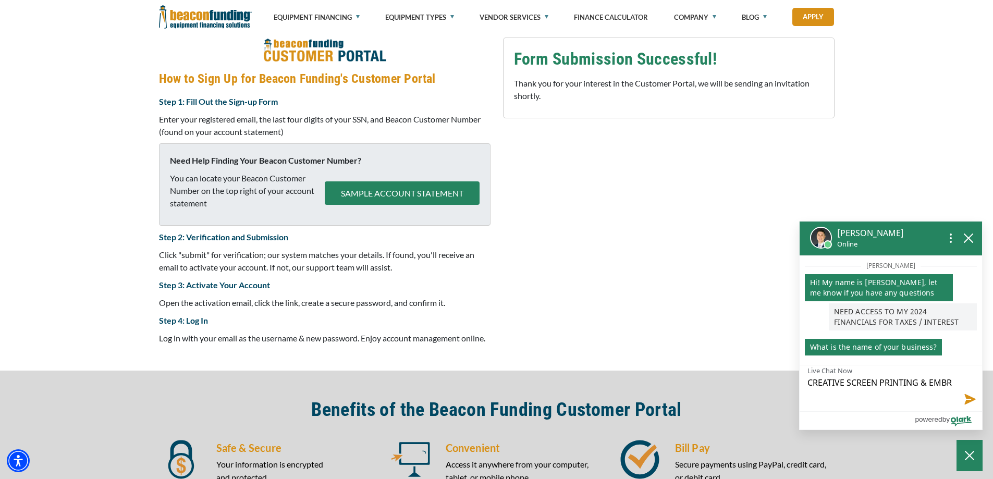
type textarea "CREATIVE SCREEN PRINTING & EMBRO"
type textarea "CREATIVE SCREEN PRINTING & EMBROI"
type textarea "CREATIVE SCREEN PRINTING & EMBROID"
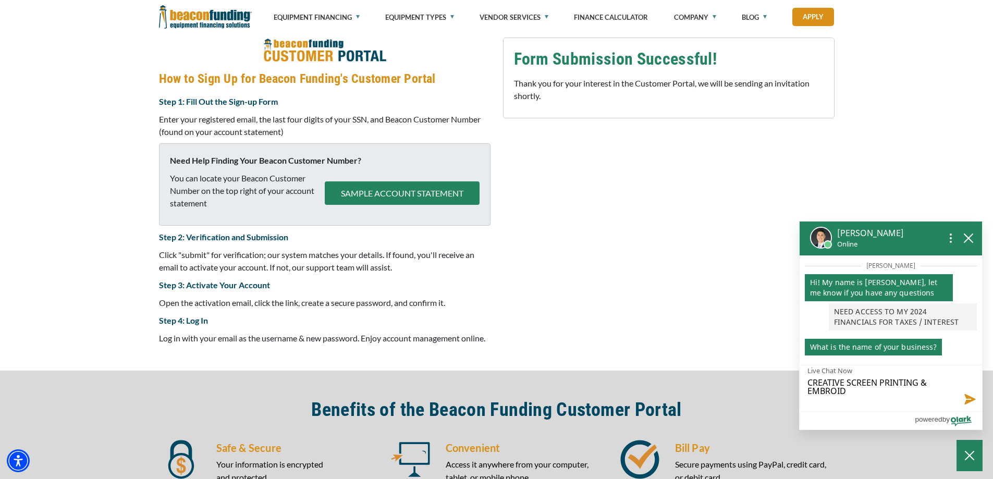
type textarea "CREATIVE SCREEN PRINTING & EMBROIDE"
type textarea "CREATIVE SCREEN PRINTING & EMBROIDER"
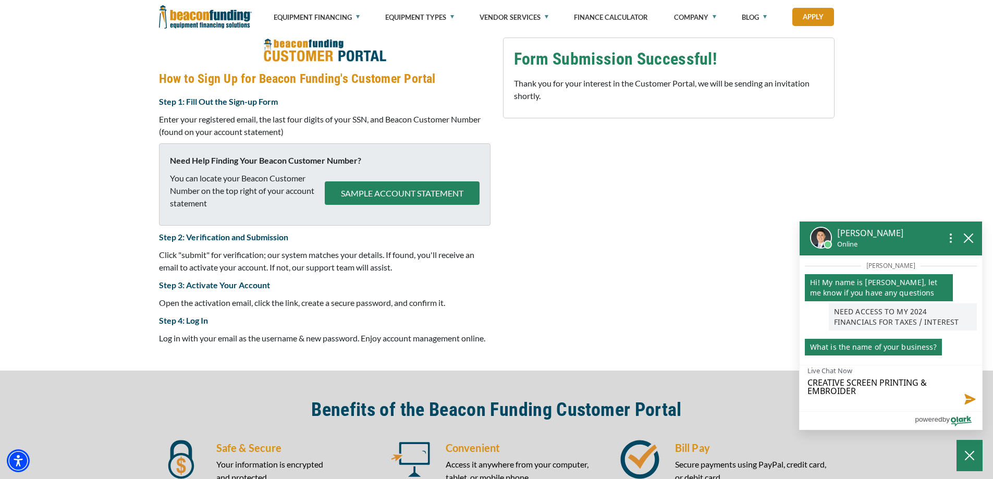
type textarea "CREATIVE SCREEN PRINTING & EMBROIDERY"
